Goal: Task Accomplishment & Management: Use online tool/utility

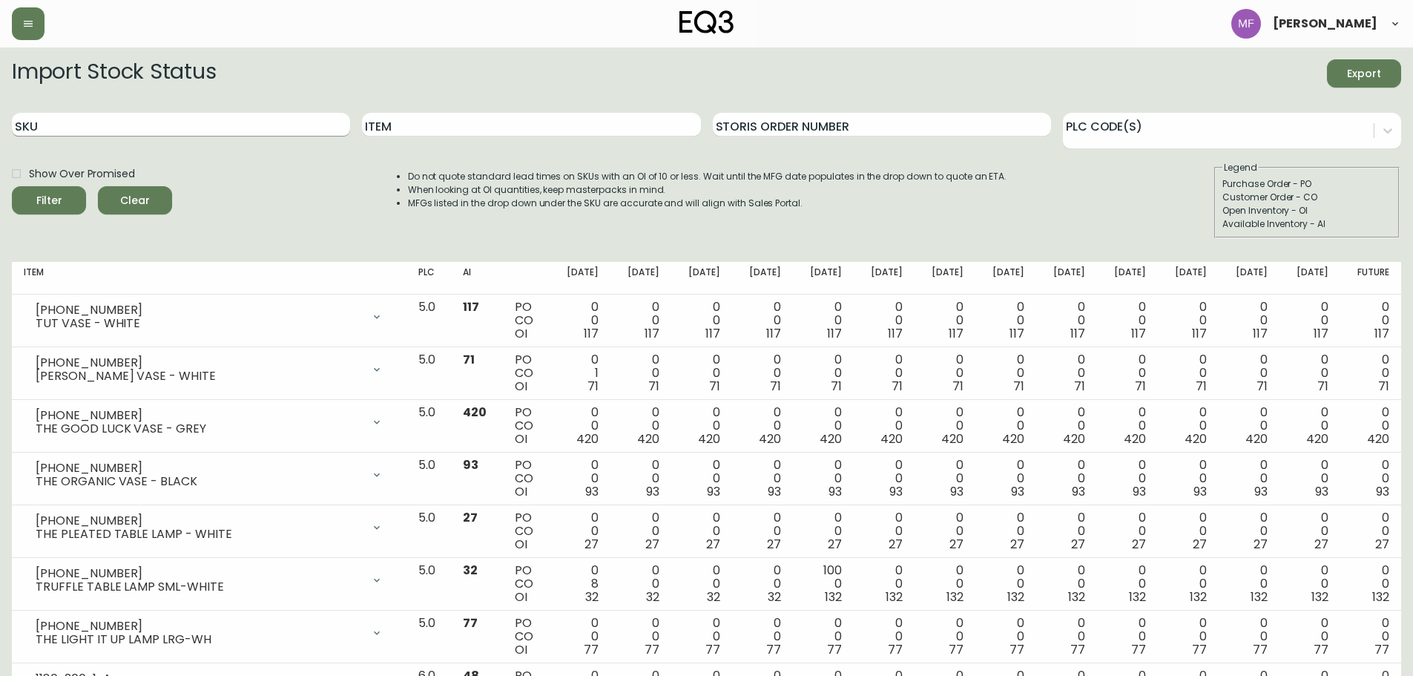
click at [192, 123] on input "SKU" at bounding box center [181, 125] width 338 height 24
paste input "[PHONE_NUMBER]"
type input "[PHONE_NUMBER]"
click at [12, 186] on button "Filter" at bounding box center [49, 200] width 74 height 28
